Goal: Task Accomplishment & Management: Manage account settings

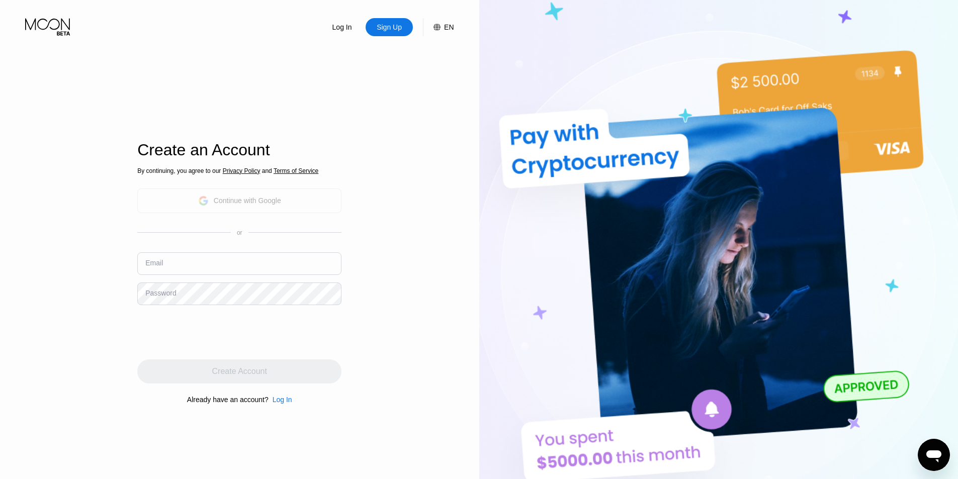
click at [227, 199] on div "Continue with Google" at bounding box center [247, 201] width 67 height 8
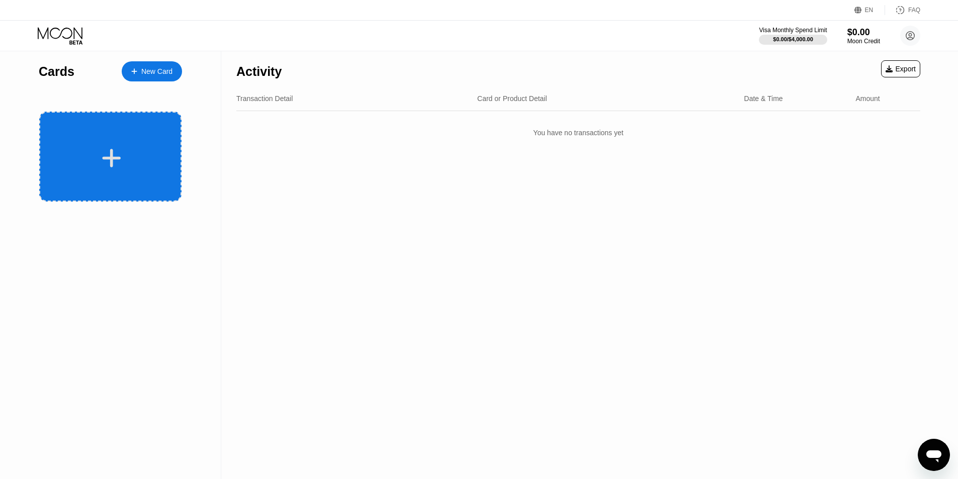
click at [105, 158] on icon at bounding box center [112, 158] width 19 height 19
